Goal: Information Seeking & Learning: Learn about a topic

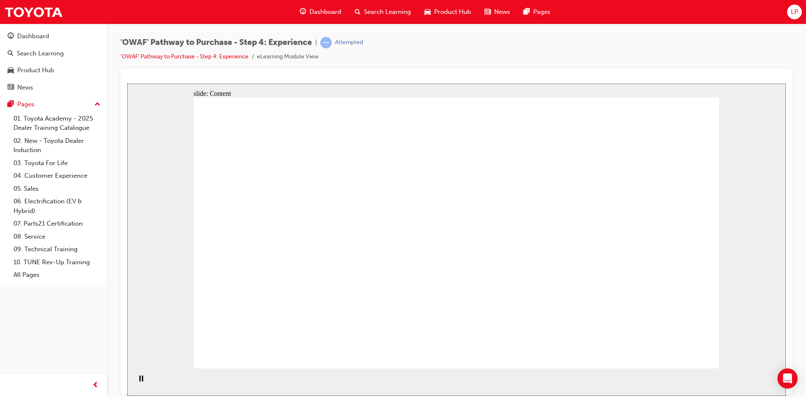
drag, startPoint x: 669, startPoint y: 333, endPoint x: 670, endPoint y: 343, distance: 10.5
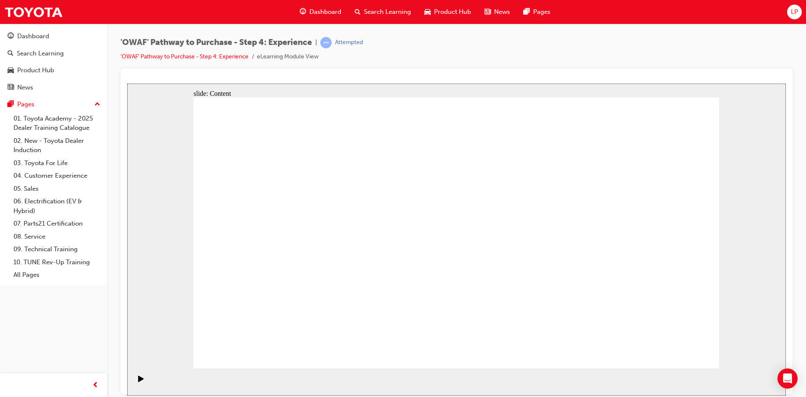
drag, startPoint x: 487, startPoint y: 217, endPoint x: 485, endPoint y: 241, distance: 24.4
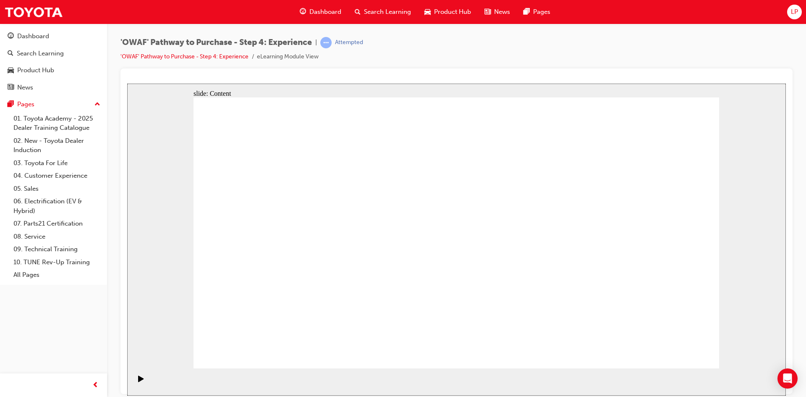
drag, startPoint x: 502, startPoint y: 121, endPoint x: 510, endPoint y: 122, distance: 8.4
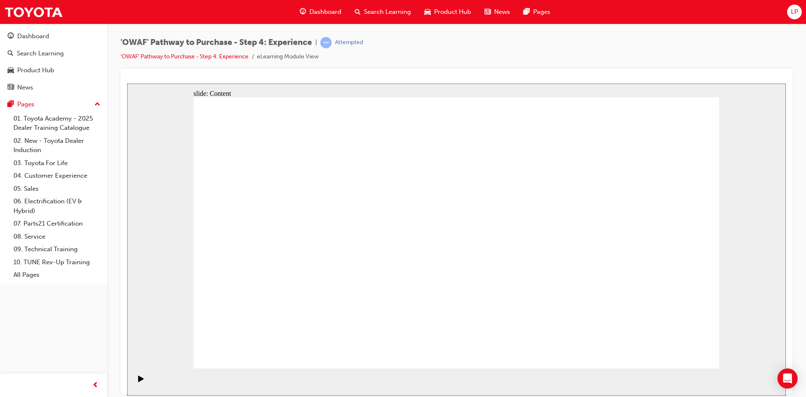
drag, startPoint x: 665, startPoint y: 115, endPoint x: 624, endPoint y: 149, distance: 53.6
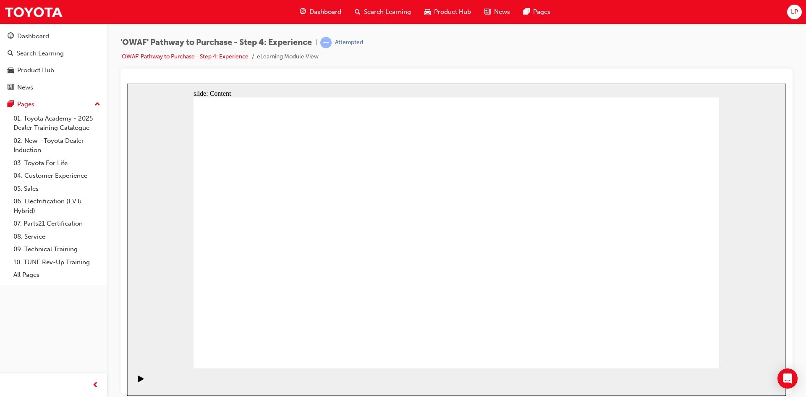
drag, startPoint x: 622, startPoint y: 235, endPoint x: 618, endPoint y: 236, distance: 4.3
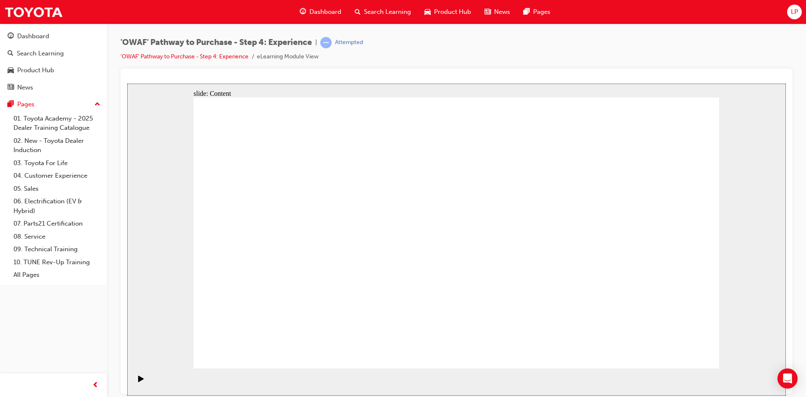
drag, startPoint x: 400, startPoint y: 278, endPoint x: 446, endPoint y: 284, distance: 46.6
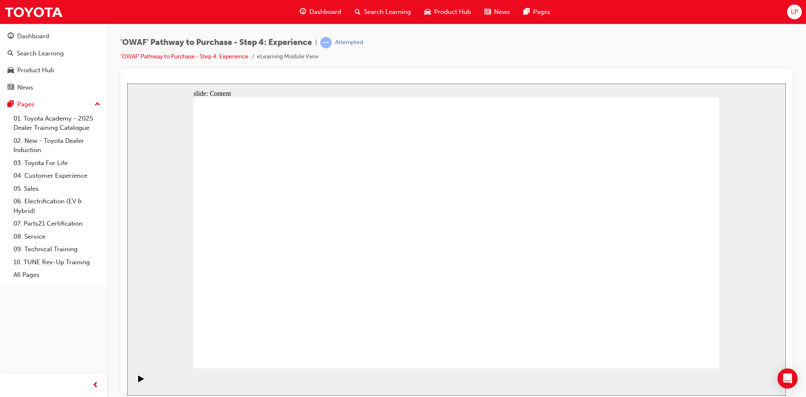
drag, startPoint x: 460, startPoint y: 173, endPoint x: 462, endPoint y: 179, distance: 5.7
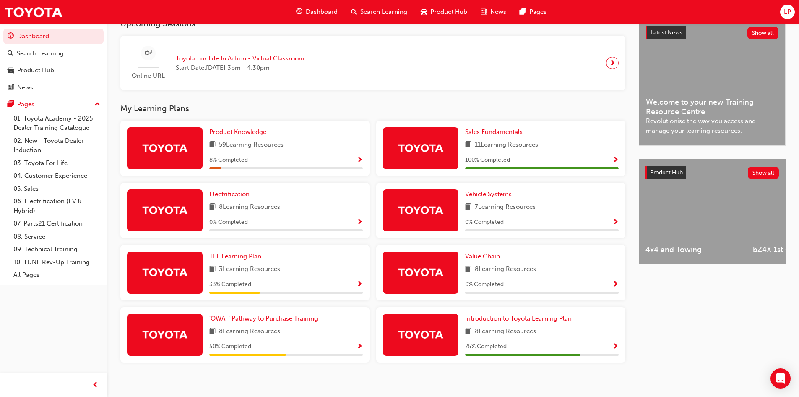
scroll to position [205, 0]
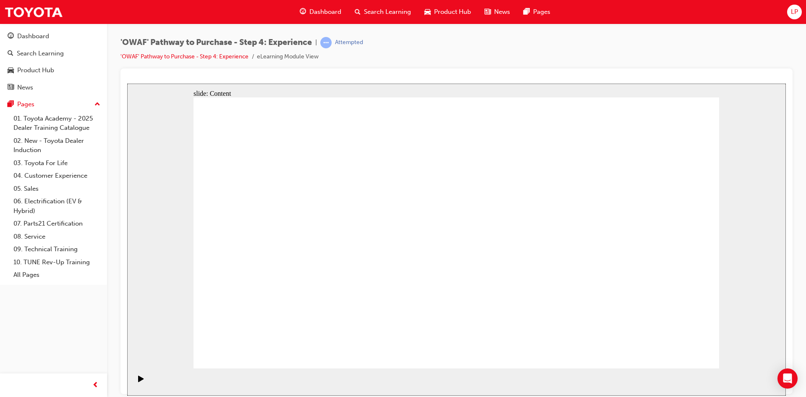
click at [758, 368] on section "Playback Speed 2 1.75 1.5 1.25 Normal" at bounding box center [456, 381] width 658 height 27
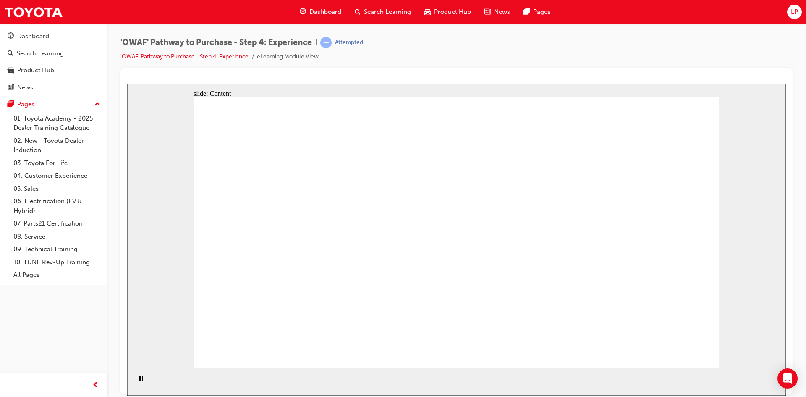
drag, startPoint x: 347, startPoint y: 197, endPoint x: 494, endPoint y: 316, distance: 189.7
drag, startPoint x: 701, startPoint y: 329, endPoint x: 688, endPoint y: 341, distance: 17.5
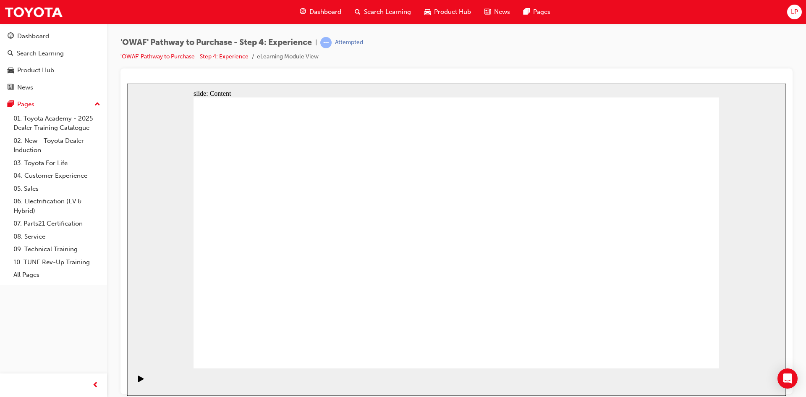
drag, startPoint x: 269, startPoint y: 149, endPoint x: 269, endPoint y: 154, distance: 5.5
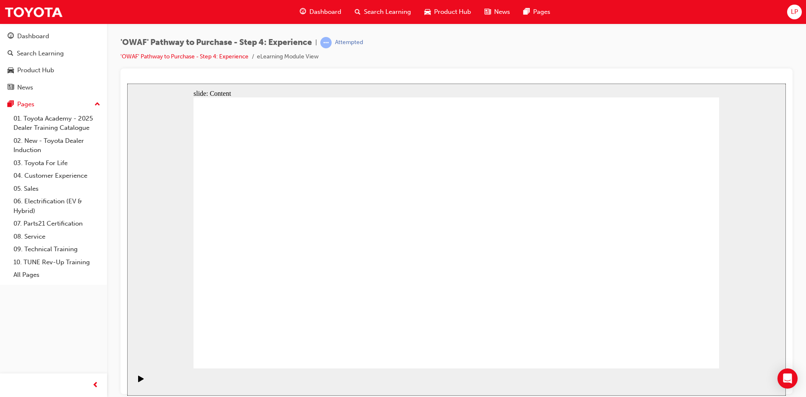
drag, startPoint x: 428, startPoint y: 236, endPoint x: 329, endPoint y: 243, distance: 98.8
drag, startPoint x: 329, startPoint y: 243, endPoint x: 339, endPoint y: 245, distance: 11.1
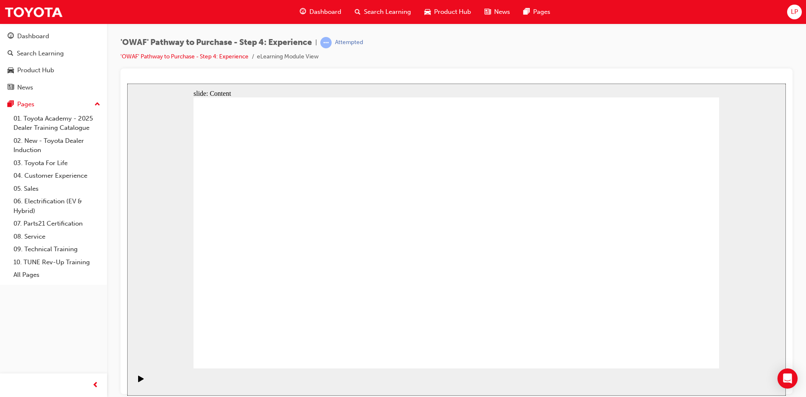
drag, startPoint x: 261, startPoint y: 308, endPoint x: 331, endPoint y: 304, distance: 69.3
drag, startPoint x: 329, startPoint y: 239, endPoint x: 331, endPoint y: 281, distance: 42.4
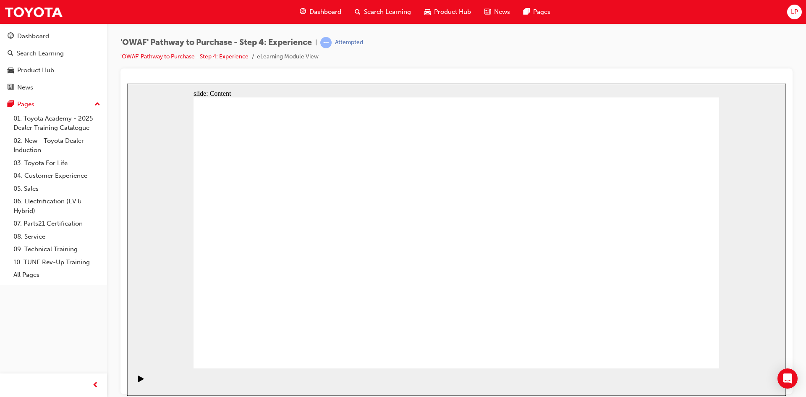
drag, startPoint x: 493, startPoint y: 131, endPoint x: 497, endPoint y: 133, distance: 5.1
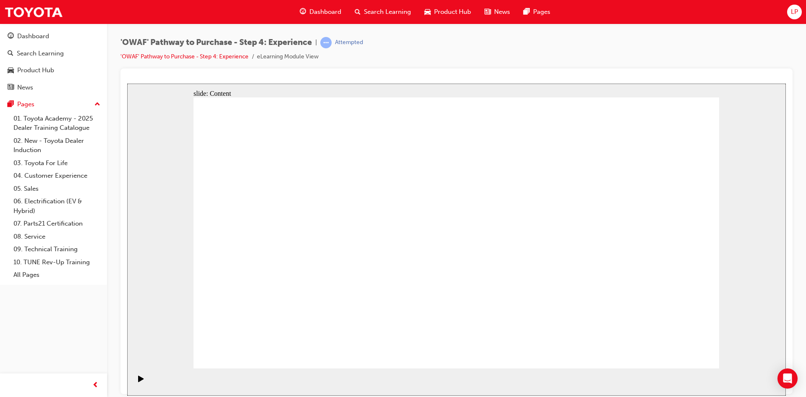
drag, startPoint x: 631, startPoint y: 144, endPoint x: 627, endPoint y: 146, distance: 4.9
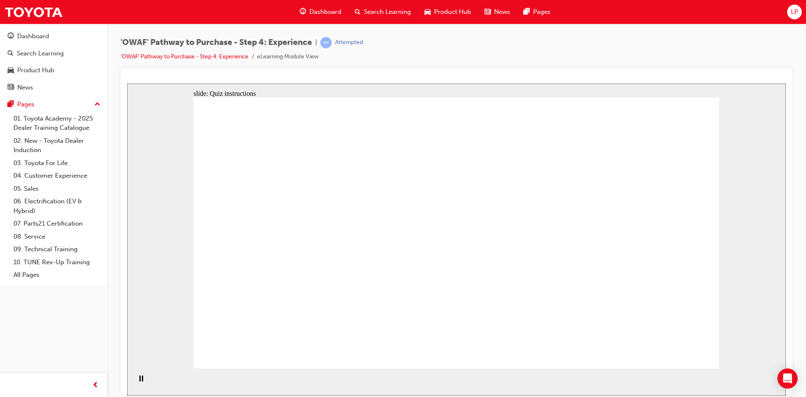
click at [651, 372] on section "Playback Speed 2 1.75 1.5 1.25 Normal" at bounding box center [456, 381] width 658 height 27
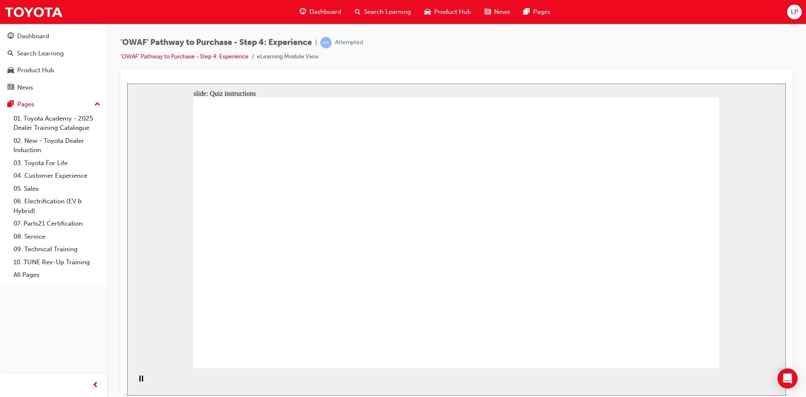
checkbox input "true"
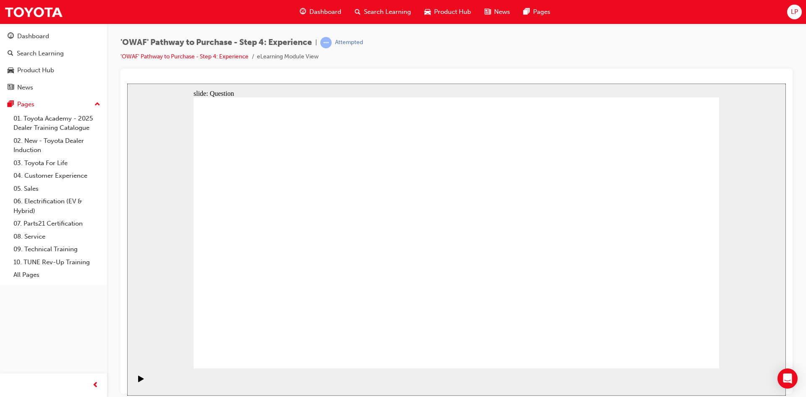
drag, startPoint x: 633, startPoint y: 256, endPoint x: 284, endPoint y: 269, distance: 349.4
drag, startPoint x: 631, startPoint y: 282, endPoint x: 395, endPoint y: 282, distance: 235.8
drag, startPoint x: 646, startPoint y: 272, endPoint x: 321, endPoint y: 293, distance: 325.9
drag, startPoint x: 655, startPoint y: 287, endPoint x: 328, endPoint y: 291, distance: 326.9
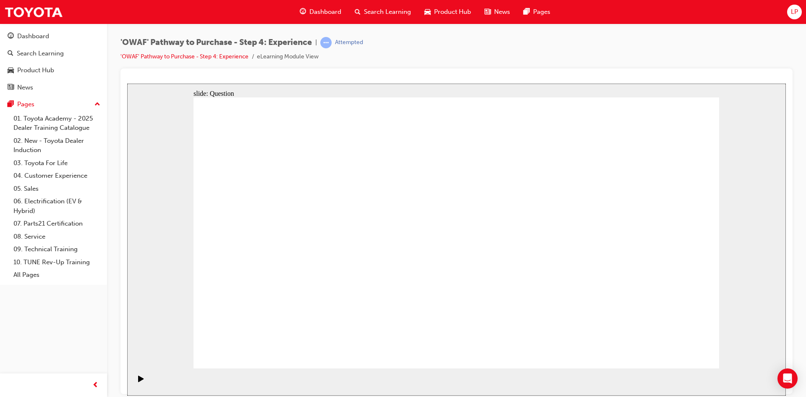
drag, startPoint x: 629, startPoint y: 275, endPoint x: 342, endPoint y: 296, distance: 287.8
drag, startPoint x: 608, startPoint y: 287, endPoint x: 496, endPoint y: 266, distance: 114.0
drag, startPoint x: 617, startPoint y: 276, endPoint x: 238, endPoint y: 296, distance: 379.4
drag, startPoint x: 615, startPoint y: 266, endPoint x: 133, endPoint y: 258, distance: 482.2
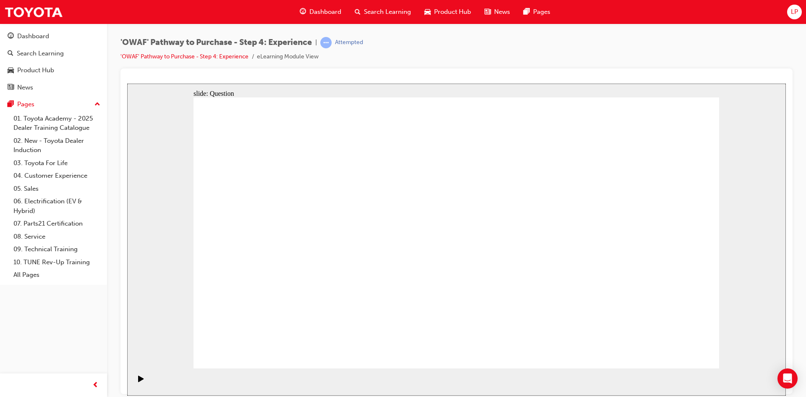
drag, startPoint x: 579, startPoint y: 211, endPoint x: 684, endPoint y: 242, distance: 109.7
drag, startPoint x: 684, startPoint y: 242, endPoint x: 526, endPoint y: 227, distance: 159.3
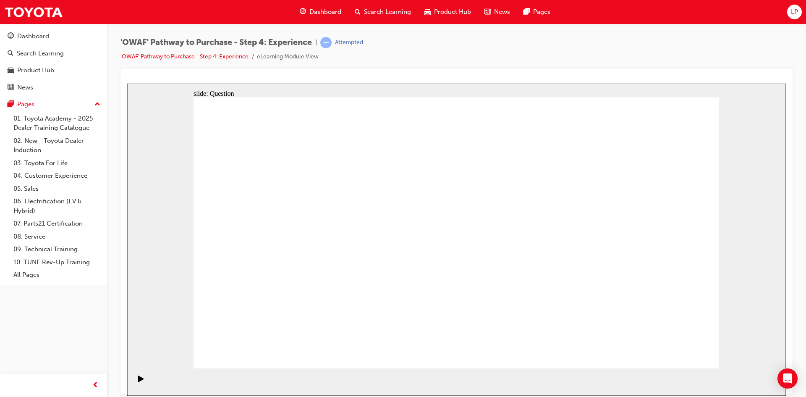
drag, startPoint x: 548, startPoint y: 178, endPoint x: 329, endPoint y: 227, distance: 224.5
drag, startPoint x: 623, startPoint y: 235, endPoint x: 314, endPoint y: 270, distance: 310.3
drag, startPoint x: 619, startPoint y: 278, endPoint x: 449, endPoint y: 282, distance: 170.0
drag, startPoint x: 521, startPoint y: 291, endPoint x: 328, endPoint y: 295, distance: 193.5
drag, startPoint x: 632, startPoint y: 234, endPoint x: 448, endPoint y: 283, distance: 190.6
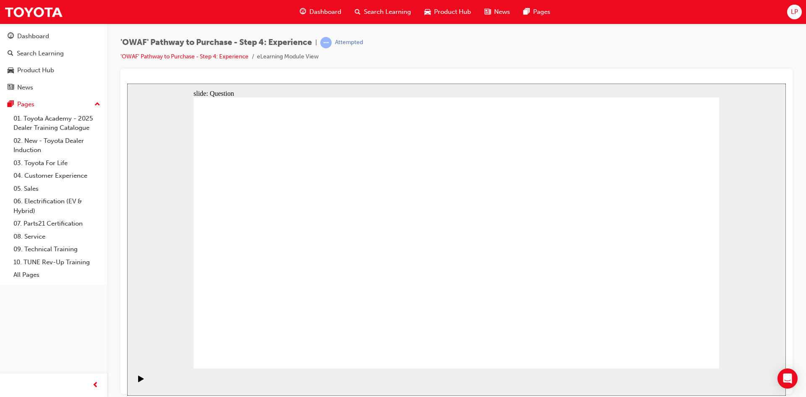
drag, startPoint x: 653, startPoint y: 293, endPoint x: 488, endPoint y: 302, distance: 165.6
drag, startPoint x: 623, startPoint y: 286, endPoint x: 265, endPoint y: 296, distance: 358.1
drag, startPoint x: 642, startPoint y: 286, endPoint x: 348, endPoint y: 294, distance: 293.9
drag, startPoint x: 506, startPoint y: 312, endPoint x: 444, endPoint y: 235, distance: 99.2
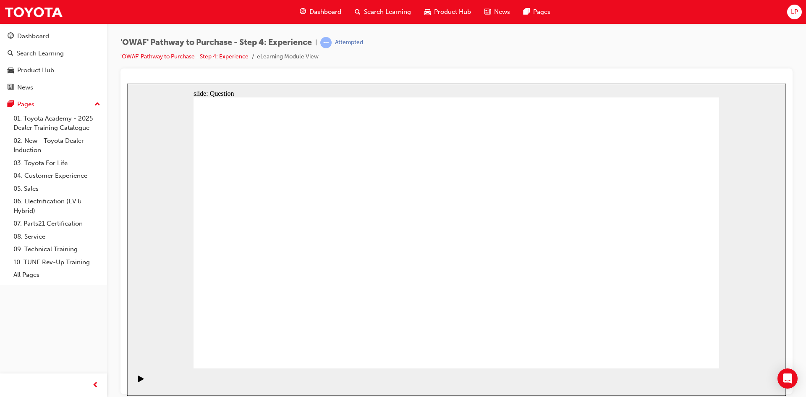
drag, startPoint x: 661, startPoint y: 316, endPoint x: 600, endPoint y: 234, distance: 102.5
drag, startPoint x: 611, startPoint y: 316, endPoint x: 496, endPoint y: 238, distance: 139.4
drag, startPoint x: 467, startPoint y: 318, endPoint x: 570, endPoint y: 246, distance: 125.4
drag, startPoint x: 587, startPoint y: 305, endPoint x: 706, endPoint y: 227, distance: 142.2
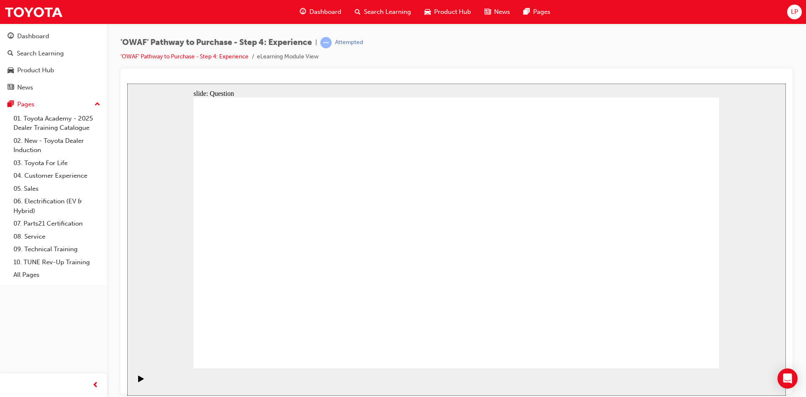
drag, startPoint x: 690, startPoint y: 345, endPoint x: 687, endPoint y: 354, distance: 9.3
drag, startPoint x: 348, startPoint y: 319, endPoint x: 410, endPoint y: 213, distance: 122.6
drag, startPoint x: 443, startPoint y: 285, endPoint x: 569, endPoint y: 197, distance: 153.1
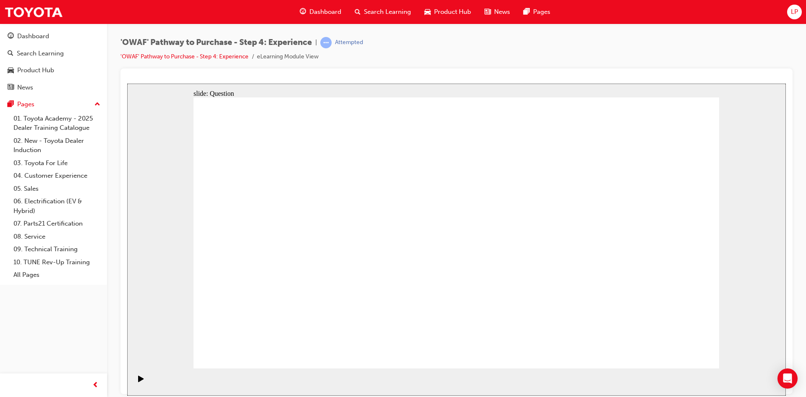
drag, startPoint x: 531, startPoint y: 321, endPoint x: 561, endPoint y: 243, distance: 83.8
radio input "true"
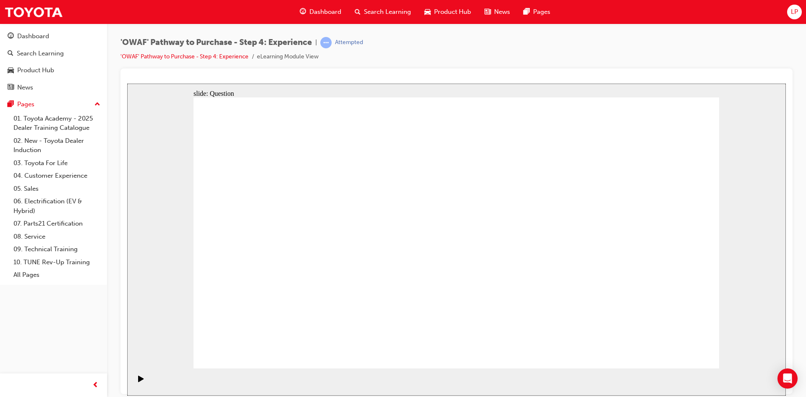
click at [45, 36] on div "Dashboard" at bounding box center [33, 36] width 32 height 10
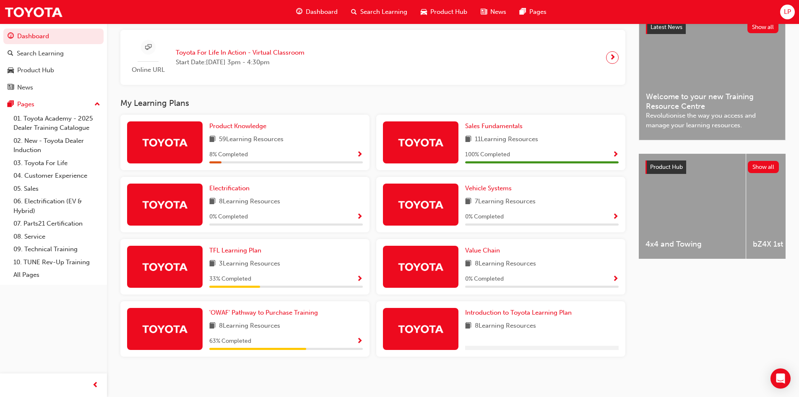
scroll to position [171, 0]
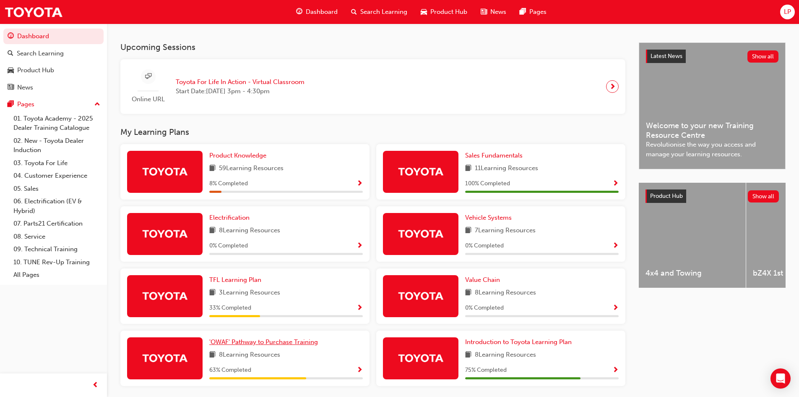
click at [255, 344] on span "'OWAF' Pathway to Purchase Training" at bounding box center [263, 342] width 109 height 8
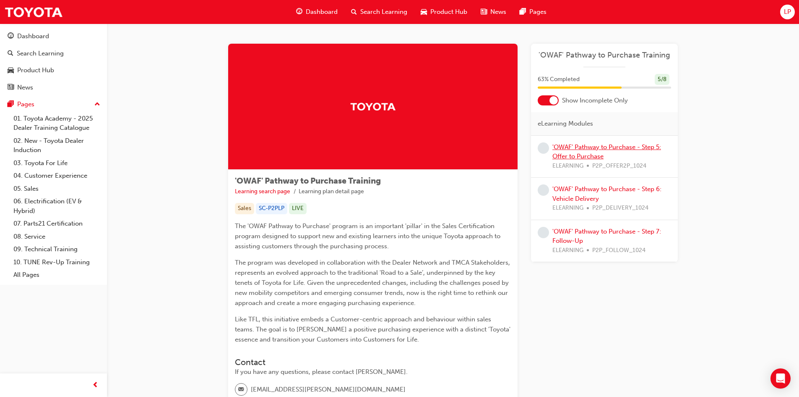
click at [577, 156] on link "'OWAF' Pathway to Purchase - Step 5: Offer to Purchase" at bounding box center [607, 151] width 109 height 17
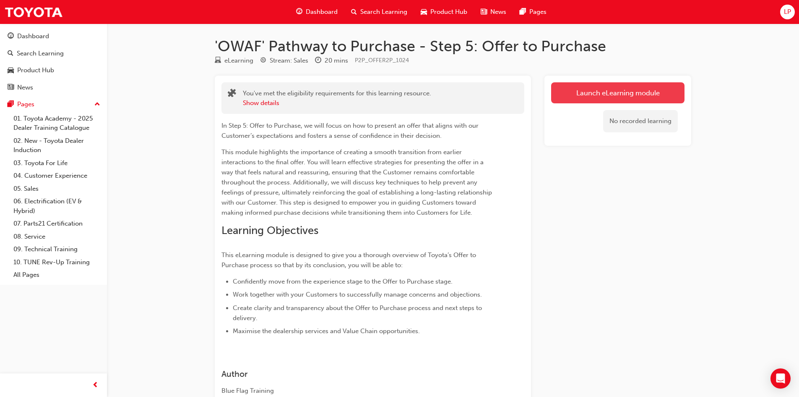
click at [561, 84] on link "Launch eLearning module" at bounding box center [617, 92] width 133 height 21
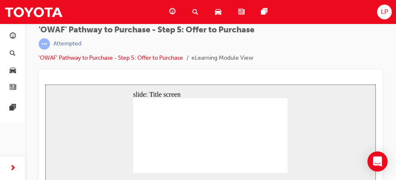
scroll to position [32, 0]
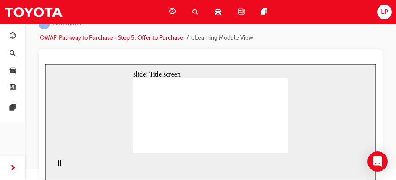
click at [52, 163] on div "Pause (Ctrl+Alt+P)" at bounding box center [59, 166] width 14 height 14
